Goal: Use online tool/utility: Utilize a website feature to perform a specific function

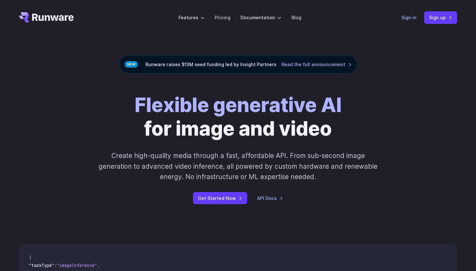
click at [407, 16] on link "Sign in" at bounding box center [409, 17] width 15 height 7
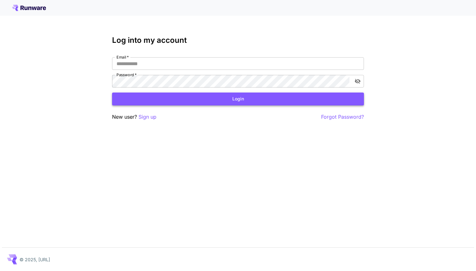
type input "**********"
click at [306, 95] on button "Login" at bounding box center [238, 99] width 252 height 13
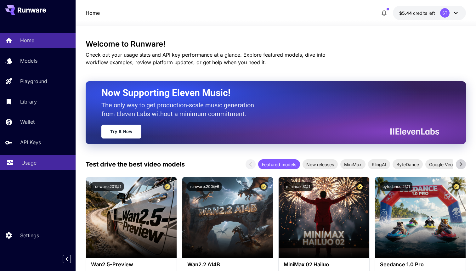
click at [13, 164] on icon at bounding box center [10, 161] width 8 height 8
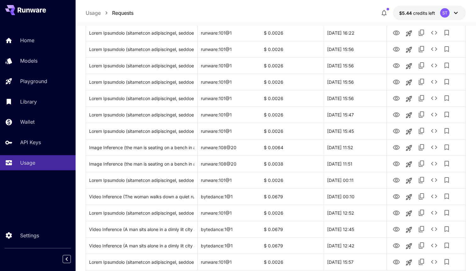
scroll to position [314, 0]
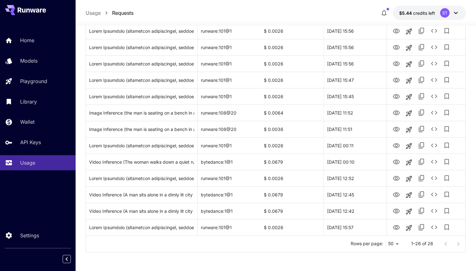
click at [457, 245] on div at bounding box center [452, 244] width 25 height 13
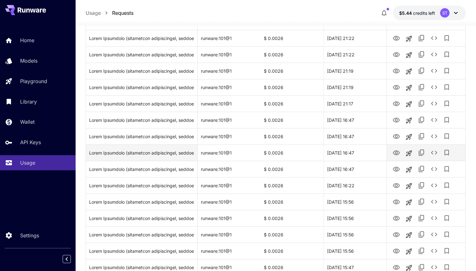
scroll to position [0, 0]
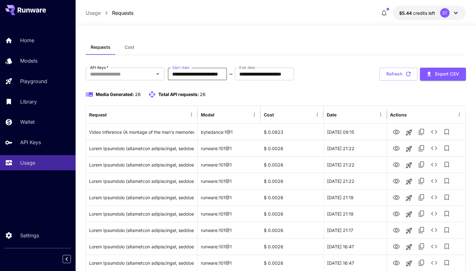
click at [205, 78] on input "**********" at bounding box center [197, 74] width 59 height 13
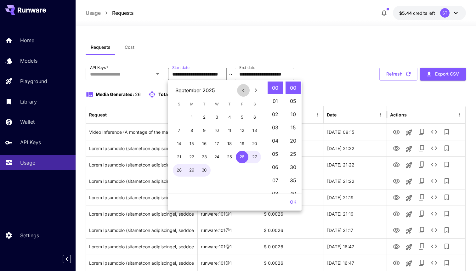
click at [242, 89] on icon "Previous month" at bounding box center [244, 91] width 8 height 8
click at [240, 120] on button "1" at bounding box center [242, 117] width 13 height 13
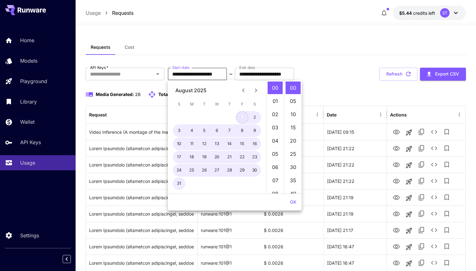
type input "**********"
click at [349, 75] on div "**********" at bounding box center [276, 74] width 381 height 13
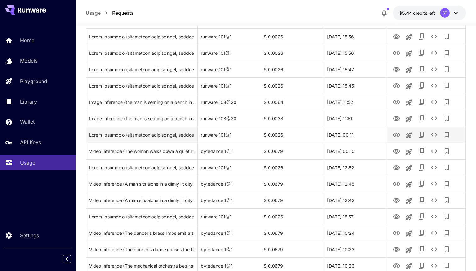
scroll to position [359, 0]
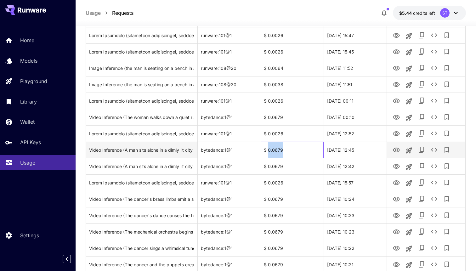
drag, startPoint x: 291, startPoint y: 151, endPoint x: 268, endPoint y: 152, distance: 22.7
click at [268, 152] on div "$ 0.0679" at bounding box center [292, 150] width 63 height 16
copy div "0.0679"
click at [435, 151] on icon "See details" at bounding box center [435, 150] width 8 height 8
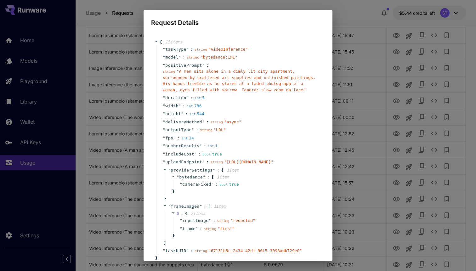
scroll to position [62, 0]
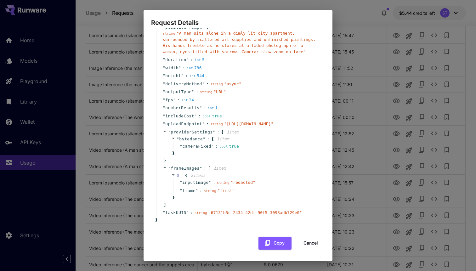
click at [307, 245] on button "Cancel" at bounding box center [311, 243] width 28 height 13
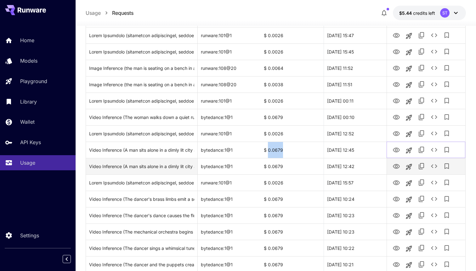
copy div "0.0679"
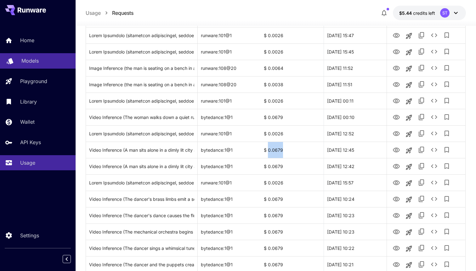
click at [32, 65] on link "Models" at bounding box center [38, 60] width 76 height 15
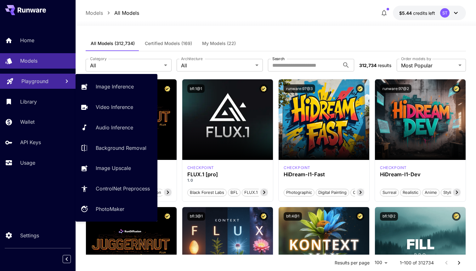
click at [50, 82] on div "Playground" at bounding box center [38, 82] width 34 height 8
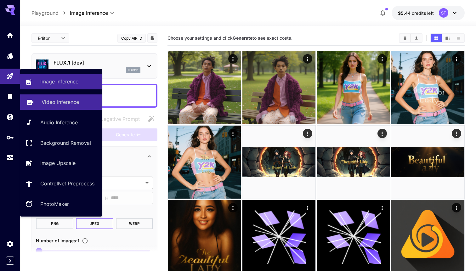
click at [77, 103] on p "Video Inference" at bounding box center [60, 102] width 37 height 8
type input "**********"
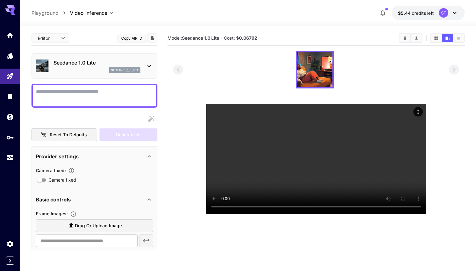
click at [140, 59] on div "Seedance 1.0 Lite seedance_1_0_lite" at bounding box center [94, 65] width 117 height 19
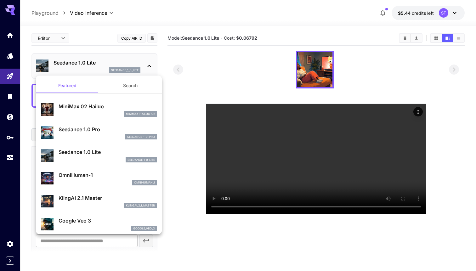
click at [237, 66] on div at bounding box center [238, 135] width 476 height 271
